Goal: Navigation & Orientation: Understand site structure

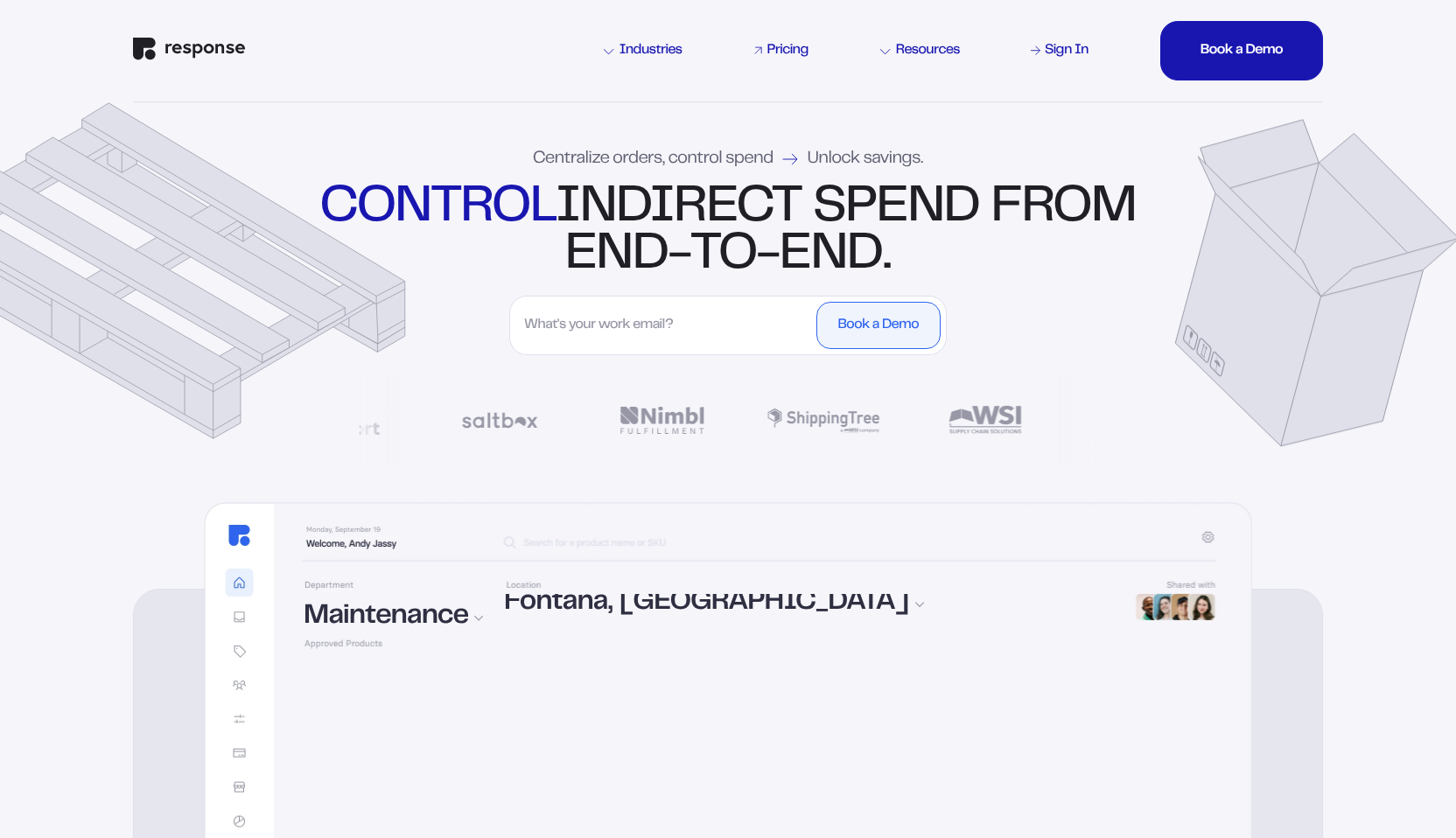
click at [767, 55] on div "Pricing" at bounding box center [787, 51] width 41 height 14
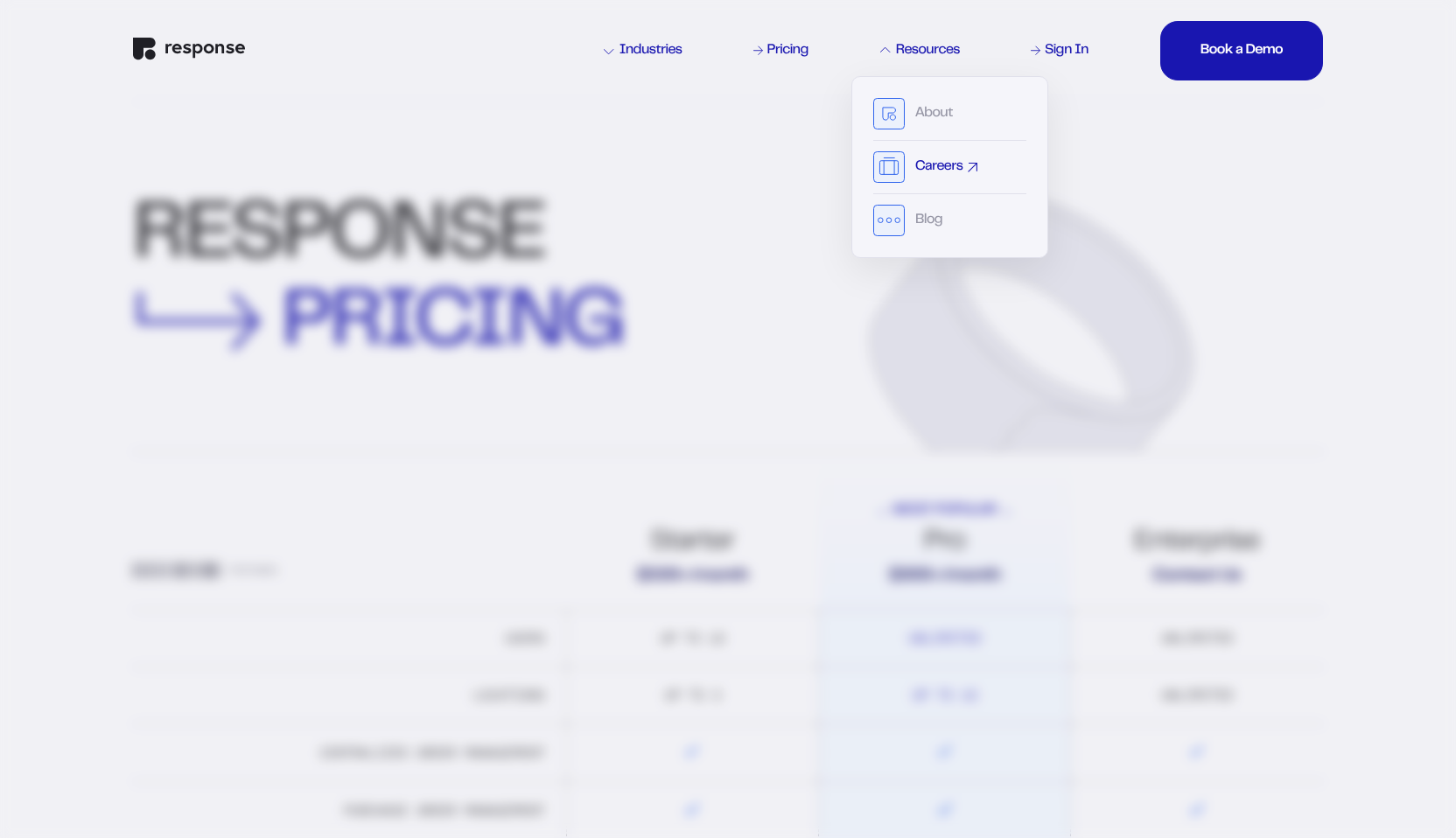
click at [948, 156] on div "Careers" at bounding box center [950, 172] width 153 height 43
click at [950, 169] on div "Careers" at bounding box center [938, 166] width 47 height 14
click at [940, 120] on div "About" at bounding box center [934, 114] width 37 height 14
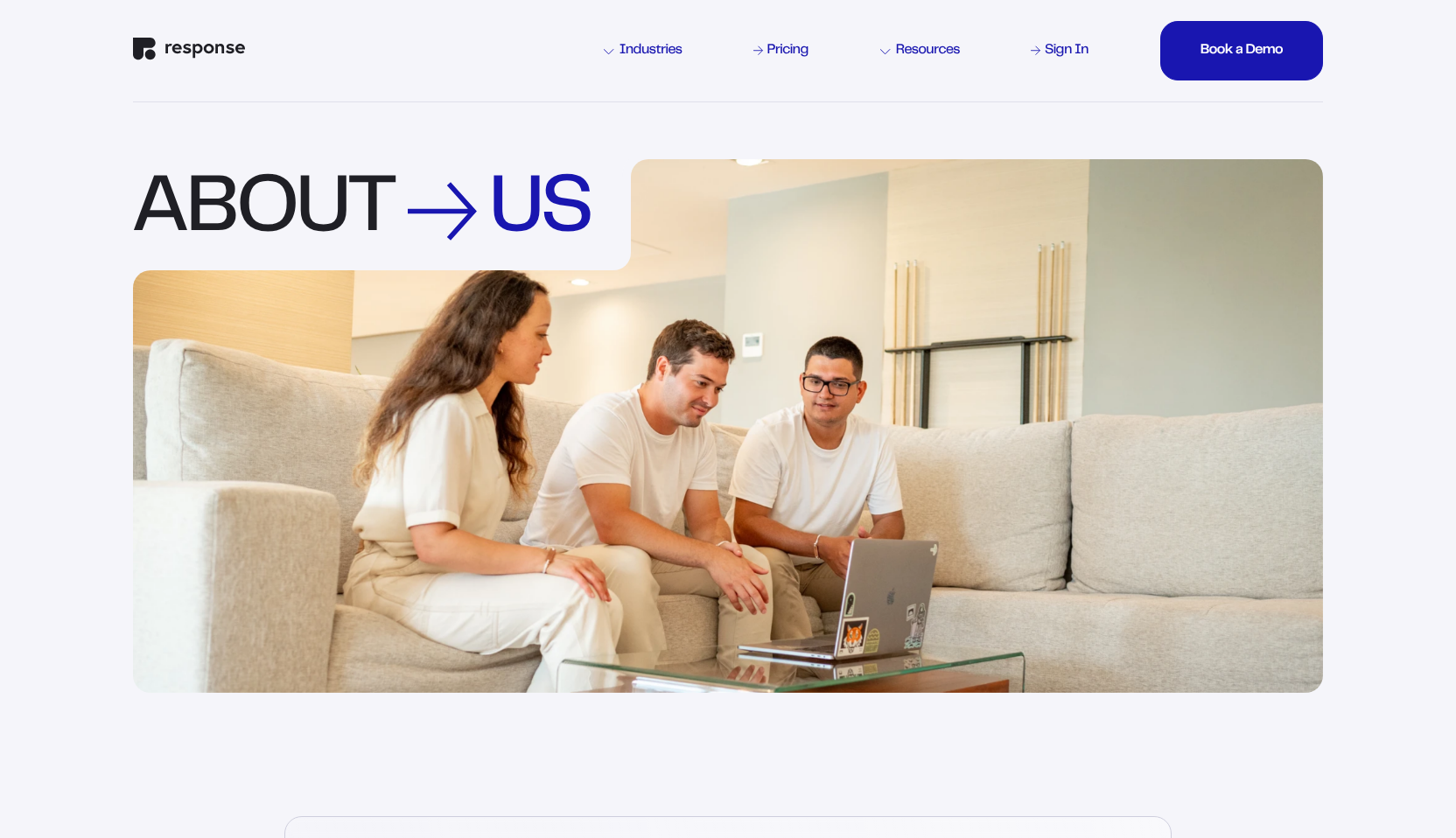
click at [218, 41] on img "Response Home" at bounding box center [188, 49] width 112 height 23
